Goal: Ask a question

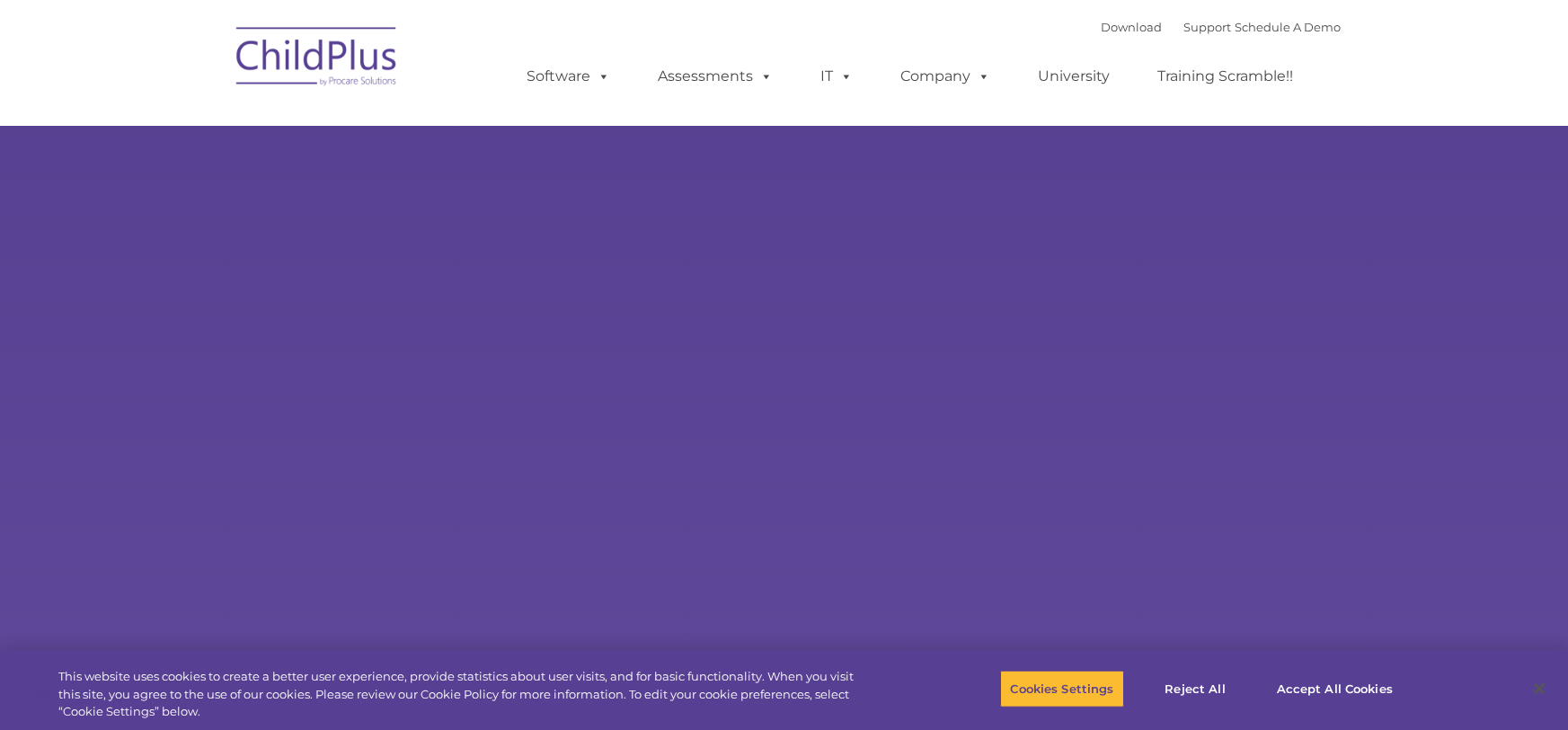
select select "MEDIUM"
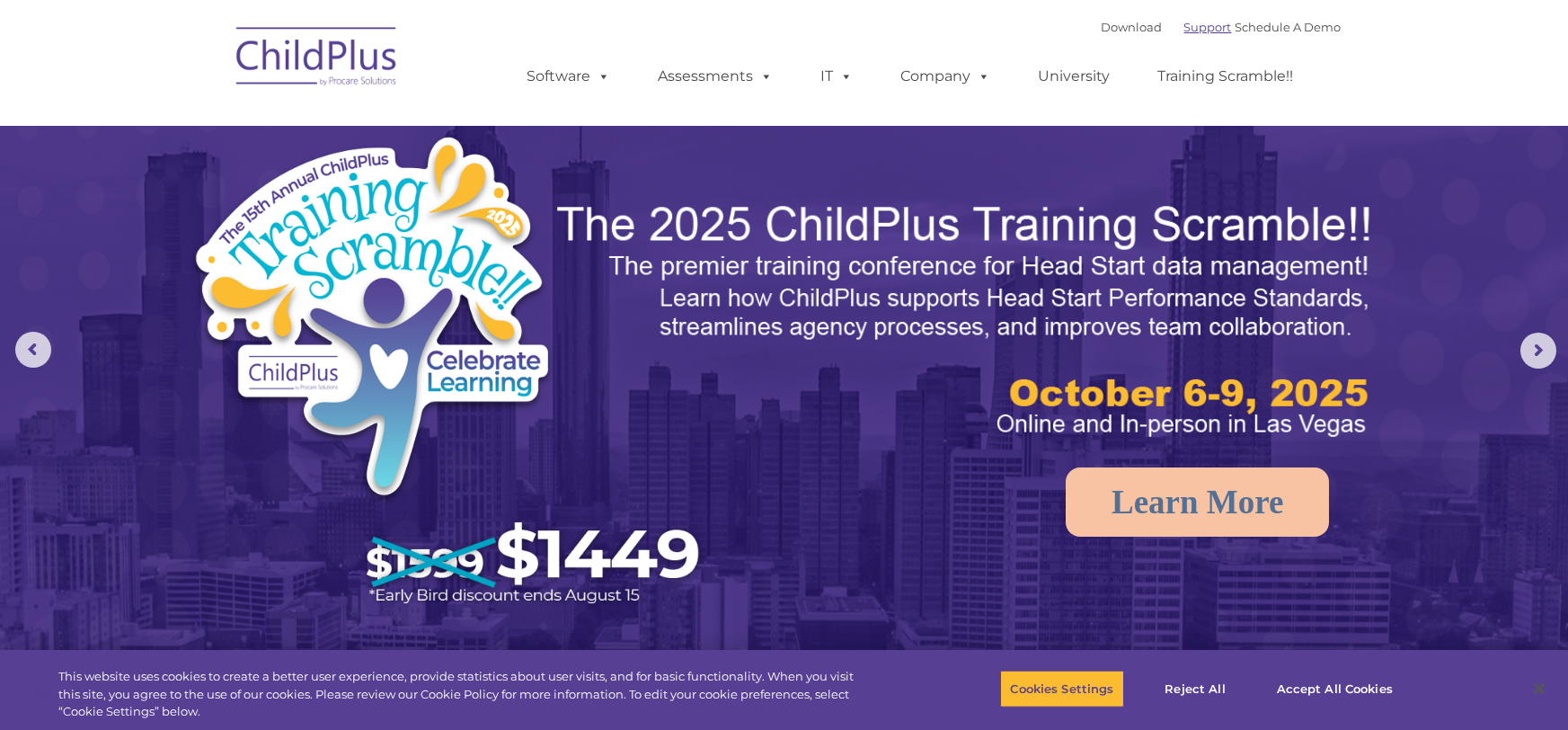
click at [1193, 32] on link "Support" at bounding box center [1207, 27] width 47 height 15
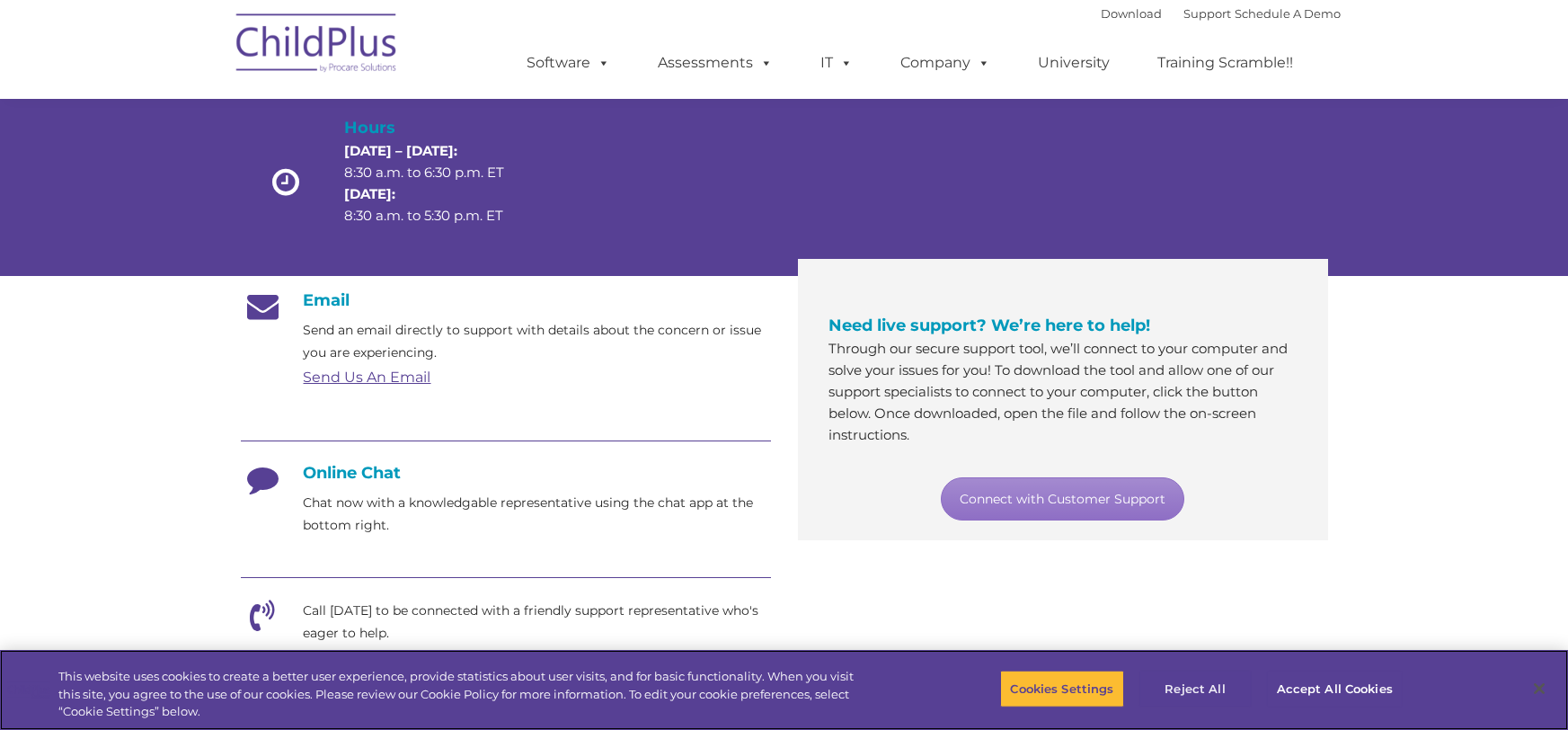
scroll to position [152, 0]
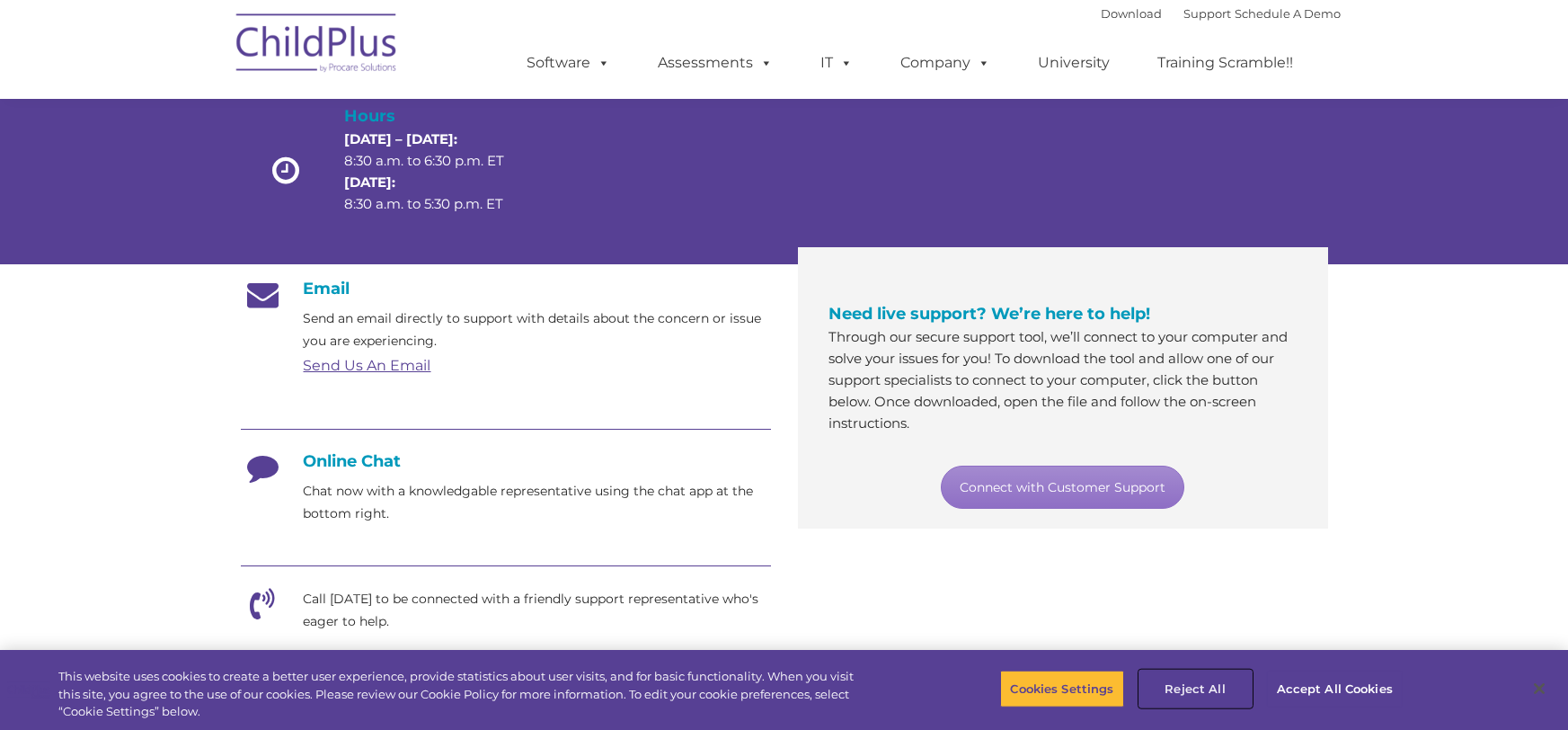
click at [1184, 692] on button "Reject All" at bounding box center [1195, 688] width 112 height 38
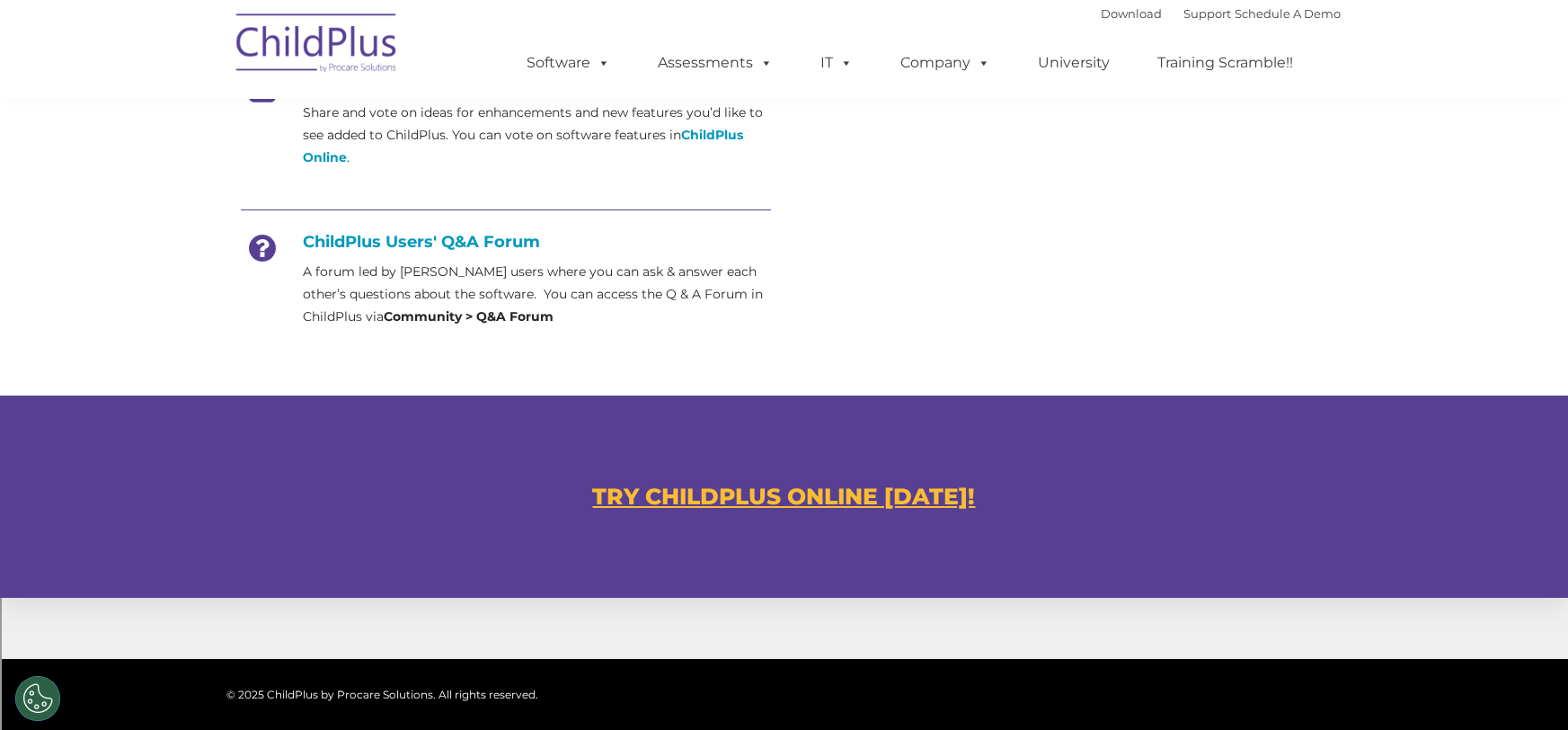
scroll to position [954, 0]
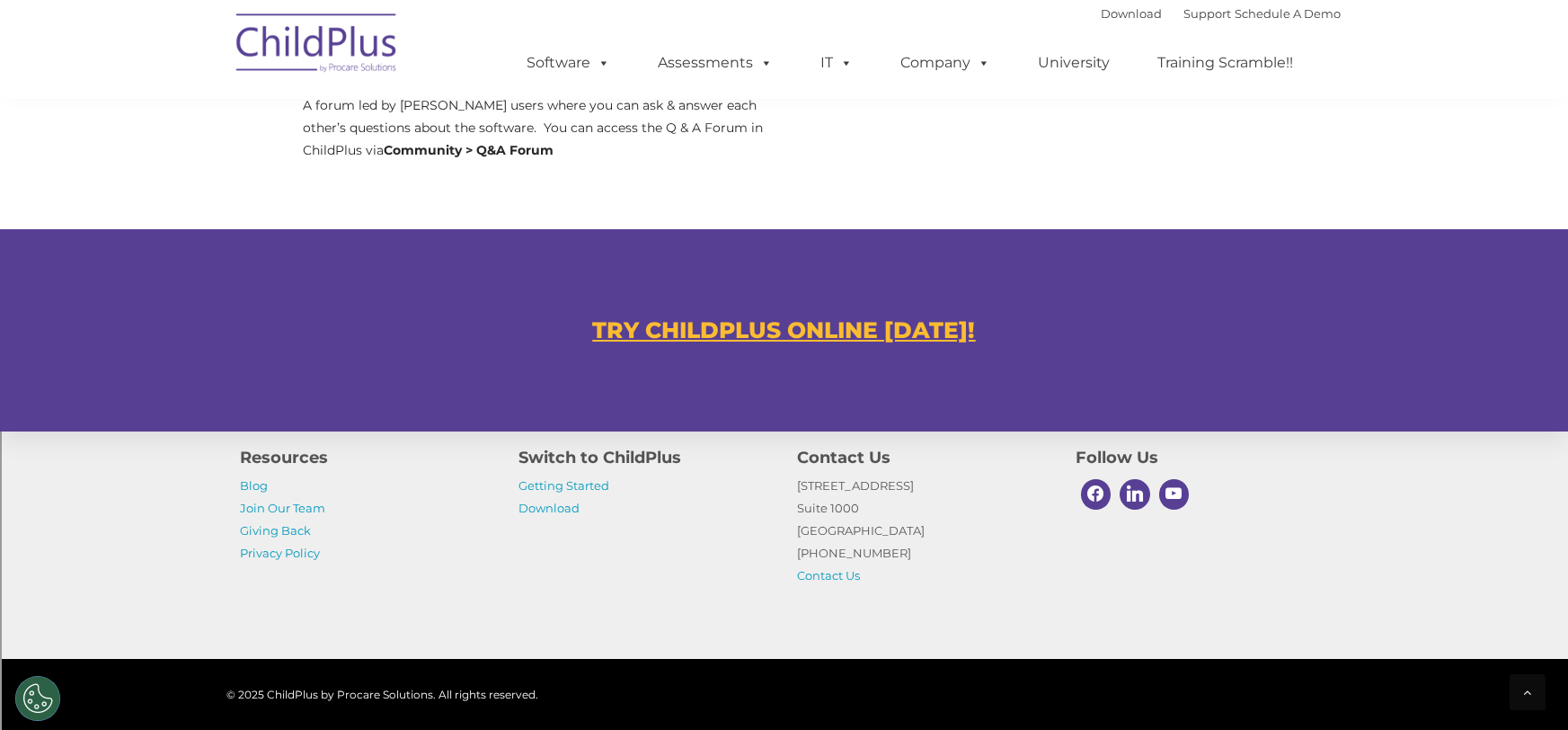
click at [824, 328] on u "TRY CHILDPLUS ONLINE [DATE]!" at bounding box center [784, 329] width 383 height 27
